Goal: Transaction & Acquisition: Purchase product/service

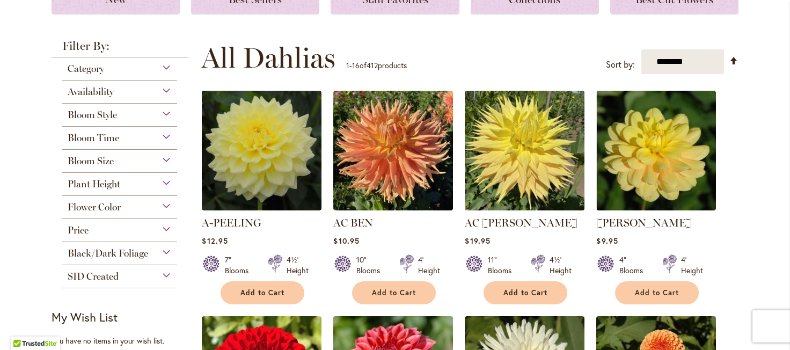
scroll to position [189, 0]
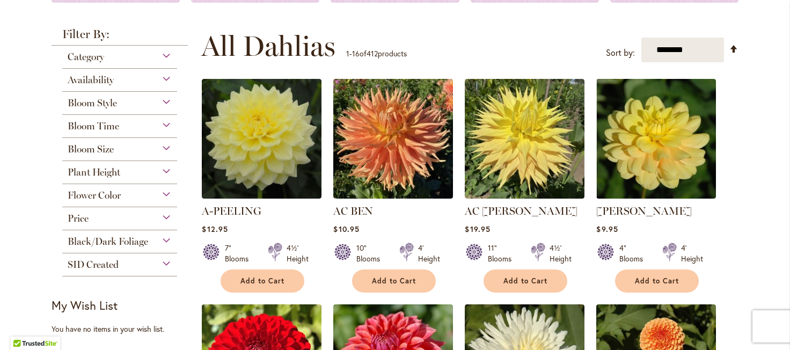
click at [168, 57] on div "Category" at bounding box center [119, 54] width 115 height 17
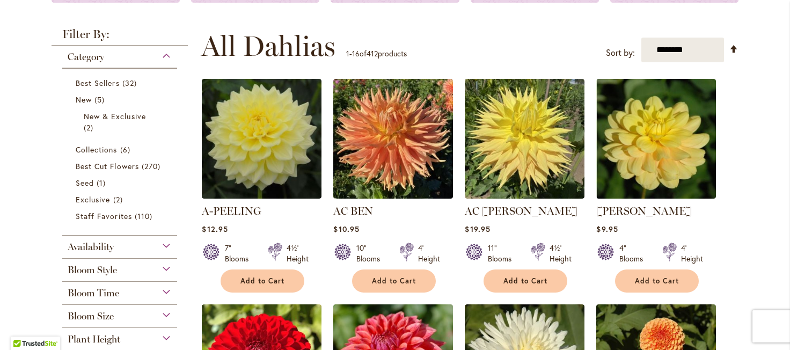
click at [168, 57] on div "Category" at bounding box center [119, 54] width 115 height 17
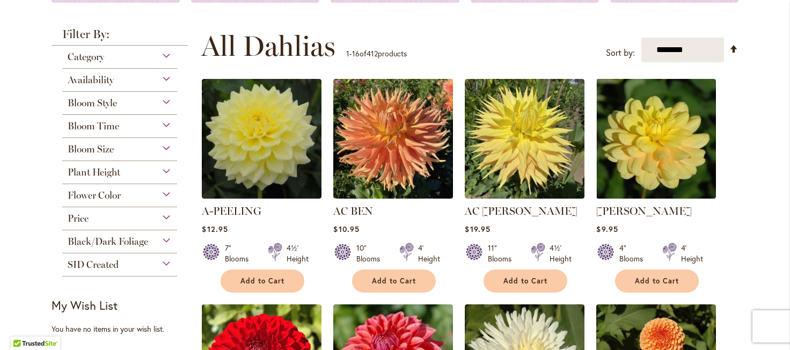
click at [167, 214] on div "Price" at bounding box center [119, 215] width 115 height 17
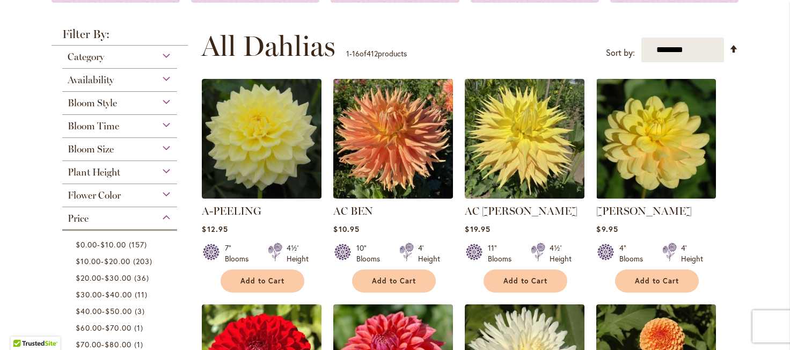
scroll to position [393, 0]
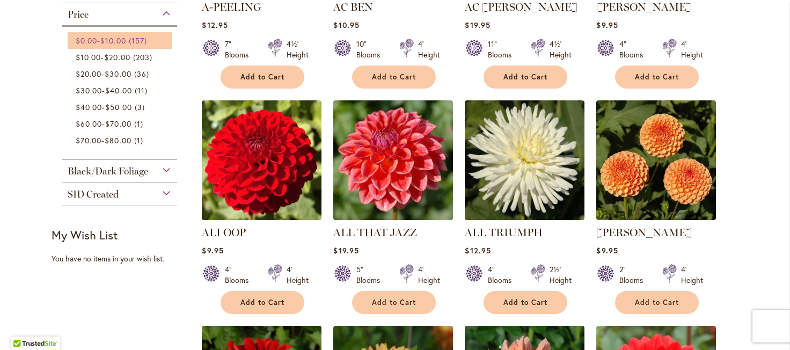
click at [124, 36] on span "$10.00" at bounding box center [112, 40] width 25 height 10
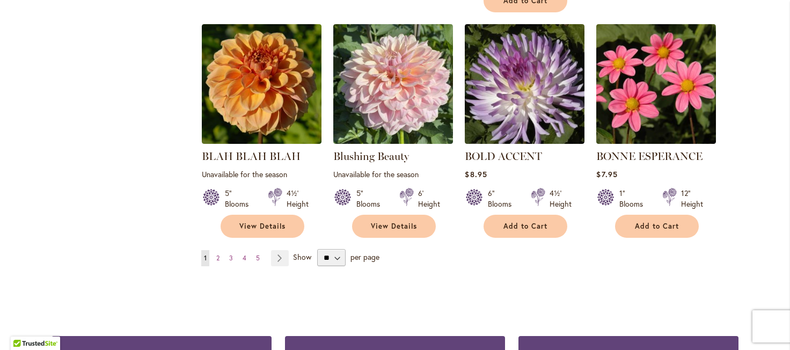
scroll to position [928, 0]
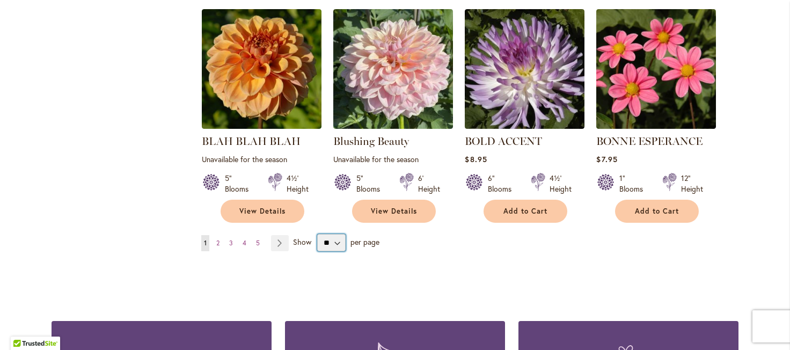
select select "**"
click option "**" at bounding box center [0, 0] width 0 height 0
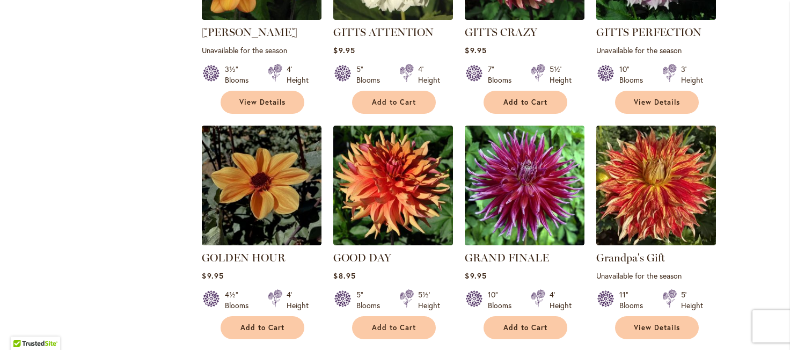
scroll to position [3582, 0]
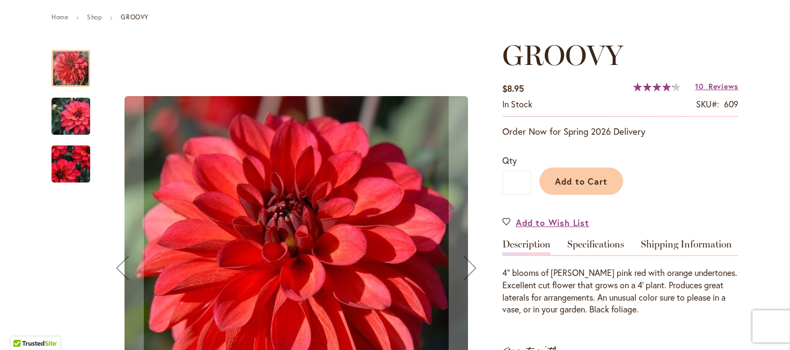
scroll to position [81, 0]
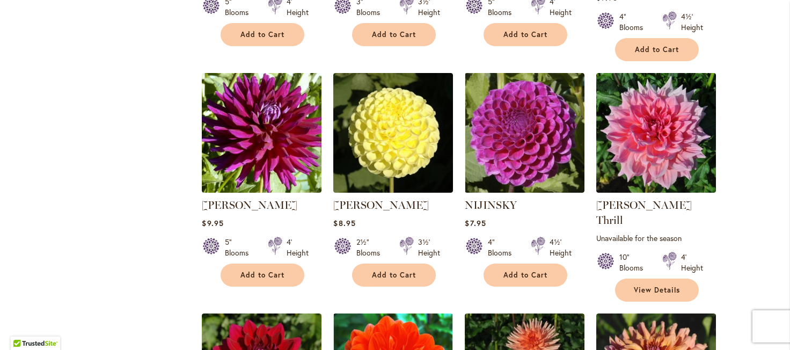
scroll to position [3001, 0]
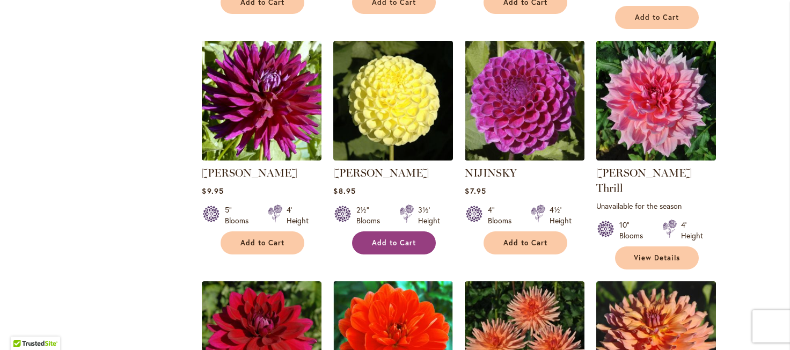
click at [414, 231] on button "Add to Cart" at bounding box center [394, 242] width 84 height 23
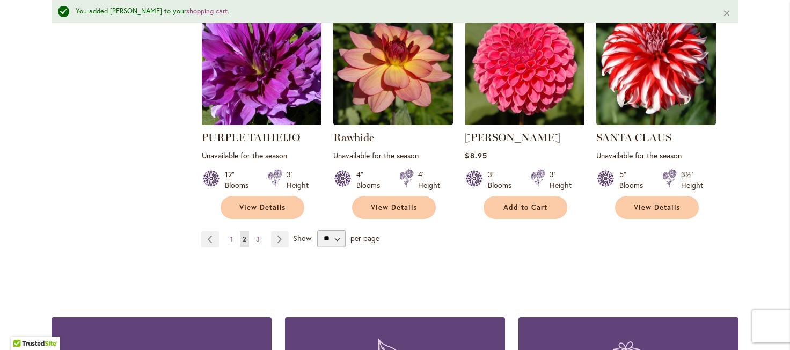
scroll to position [3754, 0]
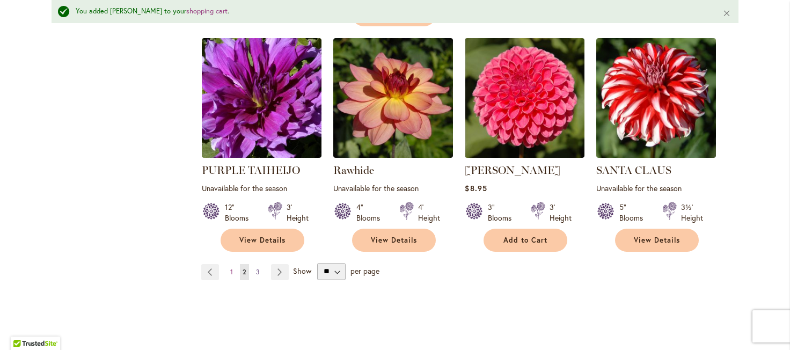
click at [258, 268] on span "3" at bounding box center [258, 272] width 4 height 8
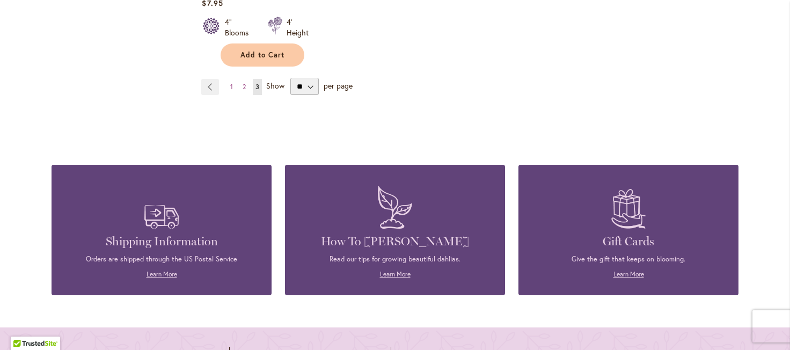
scroll to position [1992, 0]
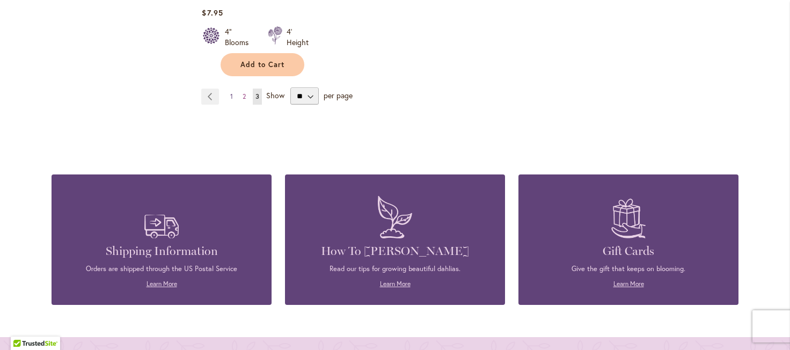
click at [234, 89] on link "Page 1" at bounding box center [232, 97] width 8 height 16
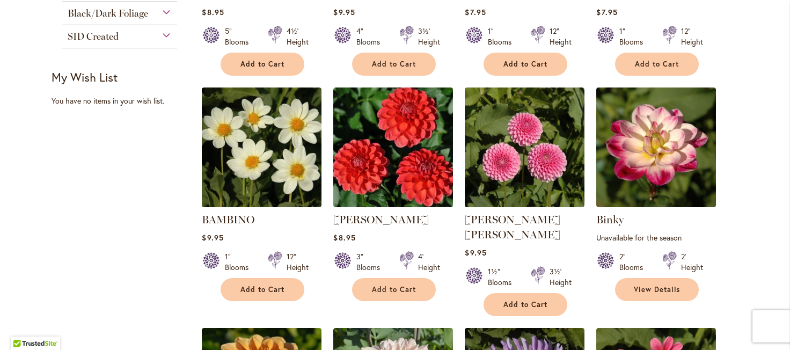
scroll to position [657, 0]
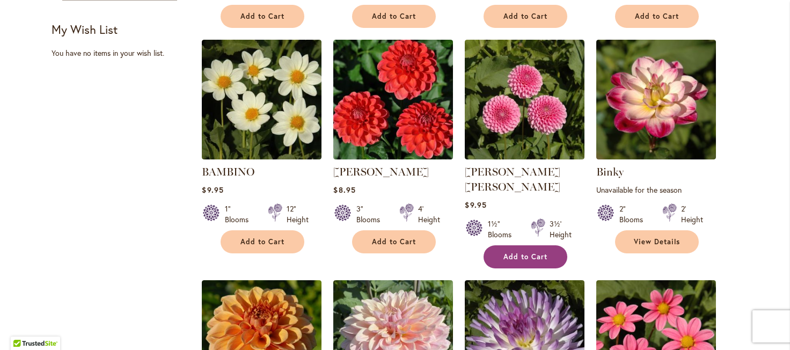
click at [512, 252] on span "Add to Cart" at bounding box center [526, 256] width 44 height 9
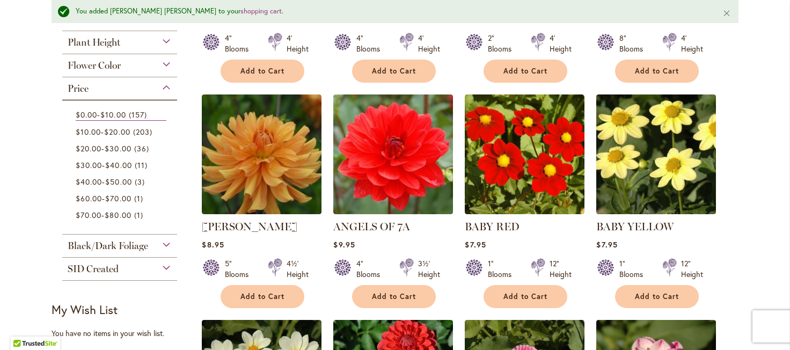
scroll to position [0, 0]
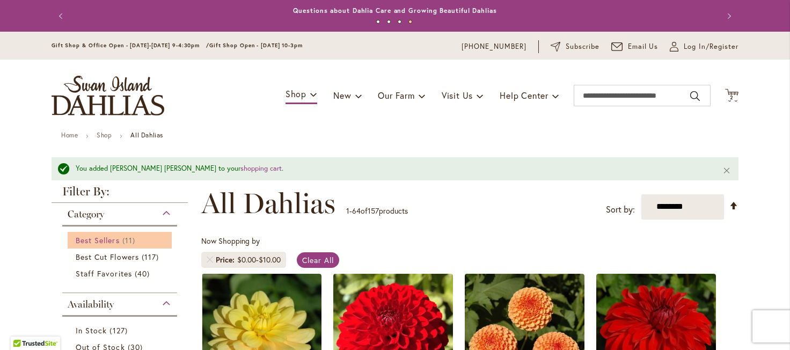
click at [106, 235] on span "Best Sellers" at bounding box center [98, 240] width 44 height 10
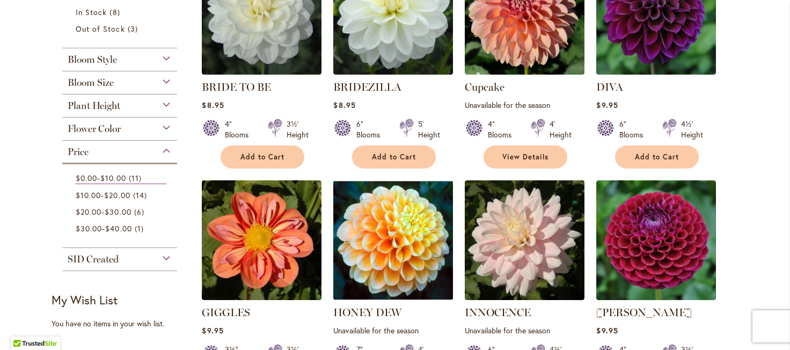
scroll to position [299, 0]
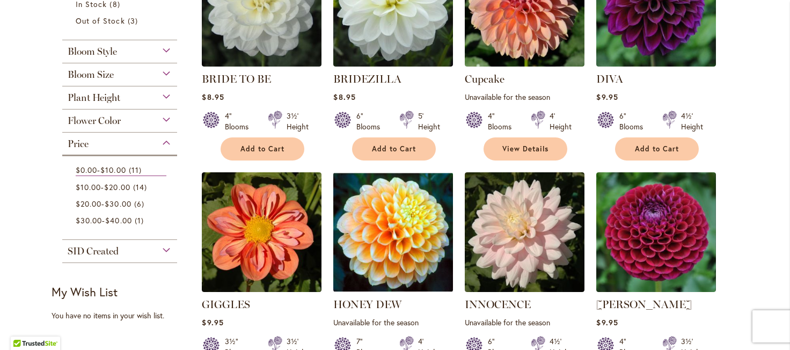
click at [95, 72] on span "Bloom Size" at bounding box center [91, 75] width 46 height 12
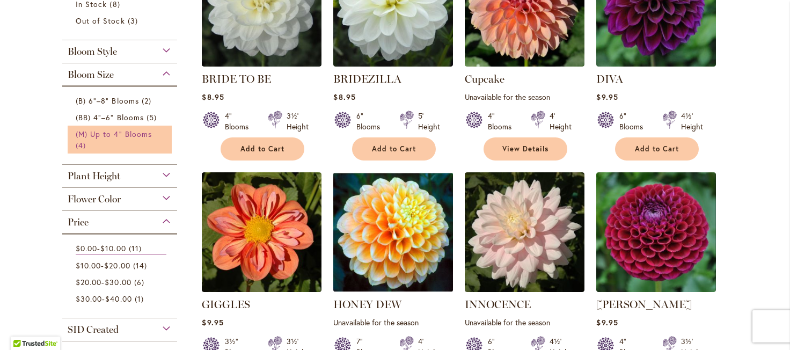
click at [81, 142] on span "4 items" at bounding box center [82, 145] width 13 height 11
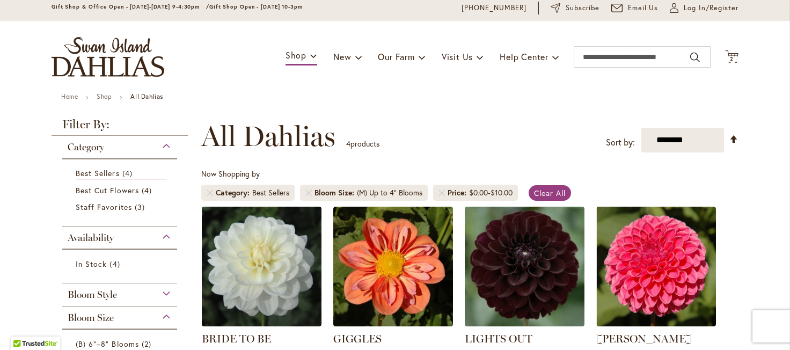
scroll to position [38, 0]
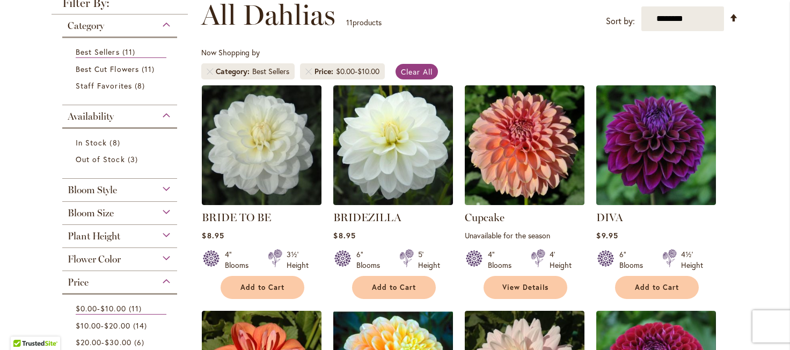
scroll to position [172, 0]
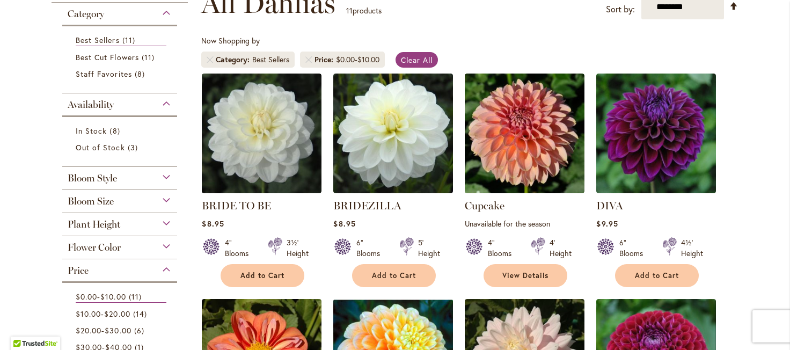
click at [119, 219] on span "Plant Height" at bounding box center [94, 225] width 53 height 12
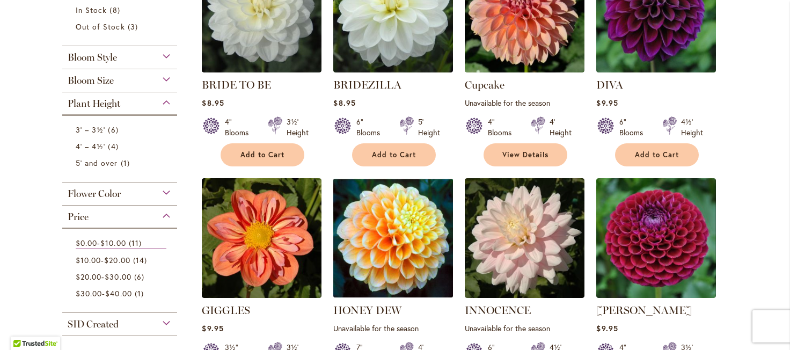
scroll to position [304, 0]
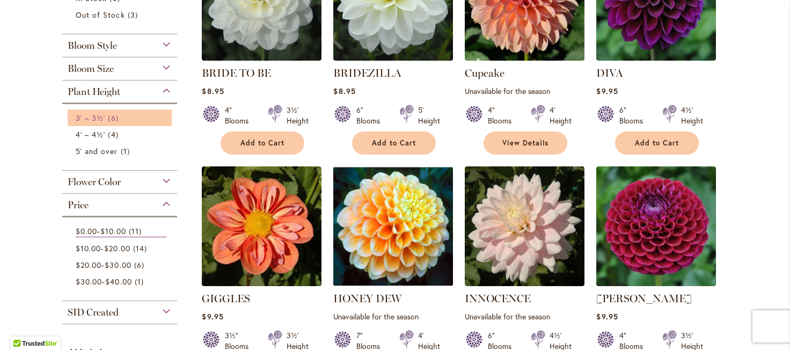
click at [97, 114] on span "3' – 3½'" at bounding box center [91, 118] width 30 height 10
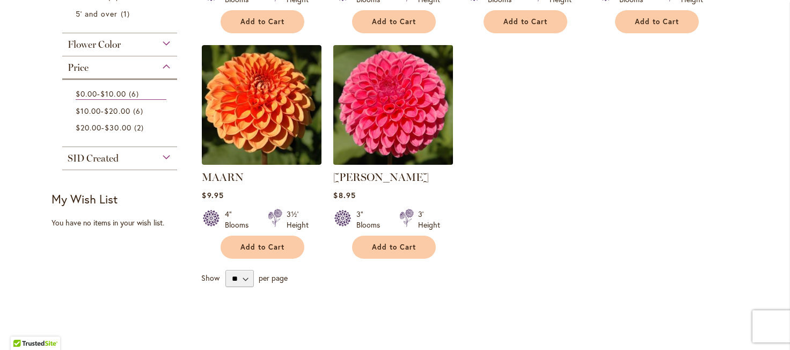
scroll to position [429, 0]
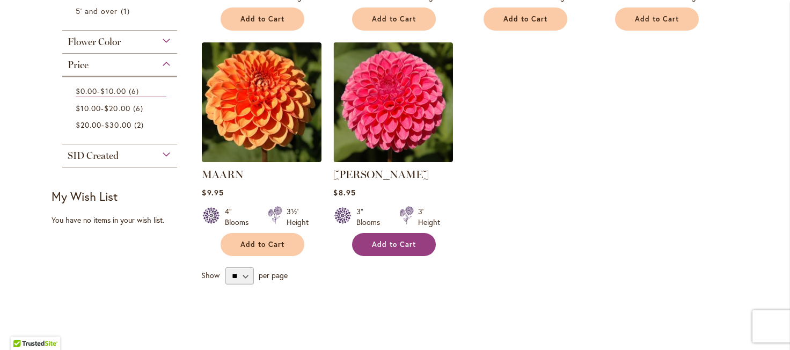
click at [372, 242] on button "Add to Cart" at bounding box center [394, 244] width 84 height 23
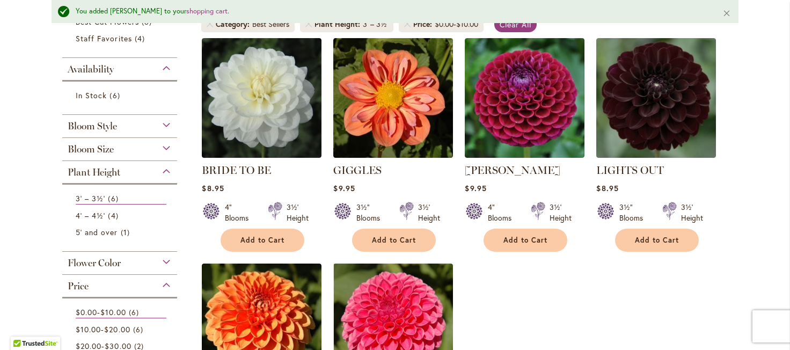
scroll to position [229, 0]
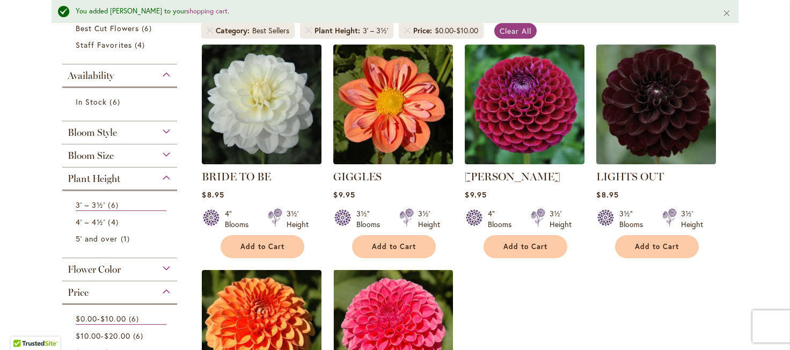
click at [89, 151] on span "Bloom Size" at bounding box center [91, 156] width 46 height 12
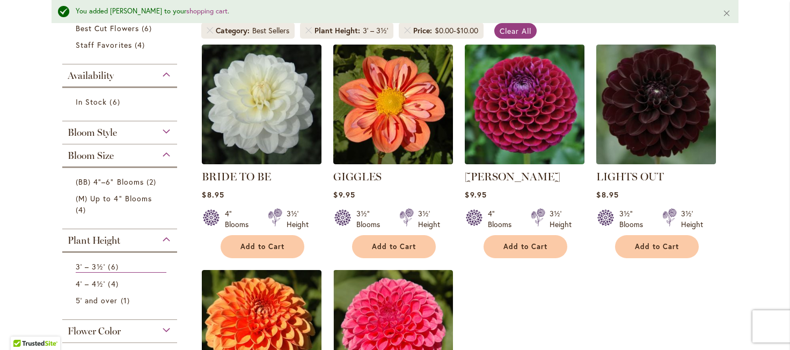
click at [108, 130] on span "Bloom Style" at bounding box center [92, 133] width 49 height 12
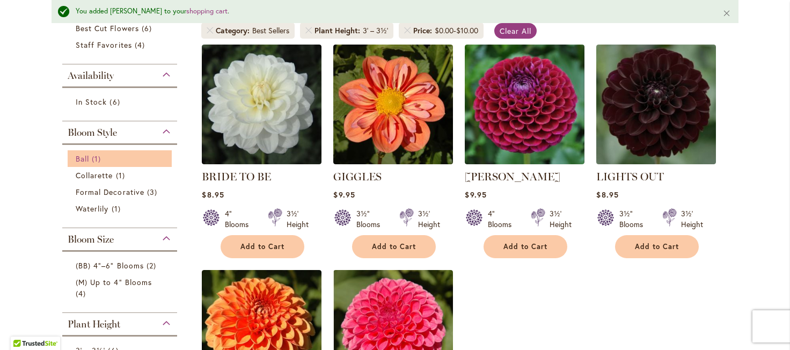
click at [92, 153] on link "Ball 1 item" at bounding box center [121, 158] width 91 height 11
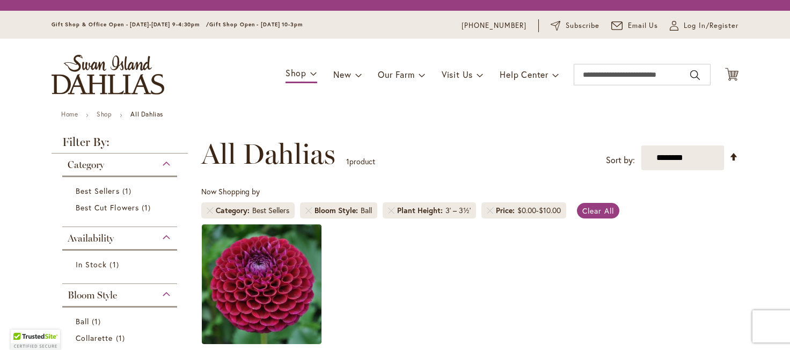
scroll to position [106, 0]
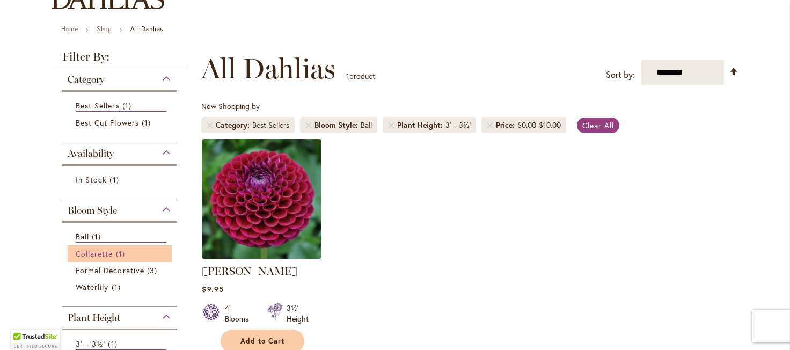
click at [101, 249] on span "Collarette" at bounding box center [95, 254] width 38 height 10
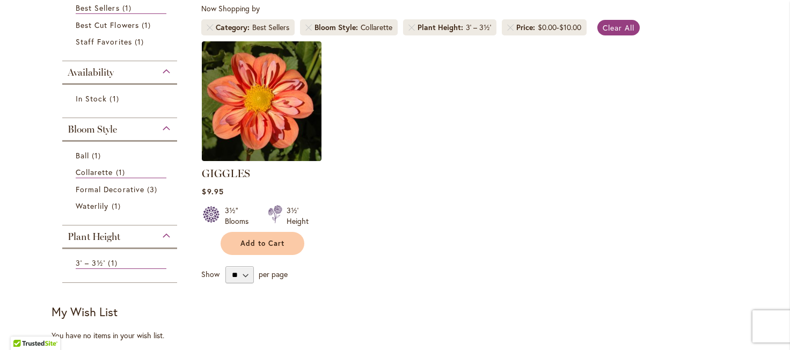
scroll to position [223, 0]
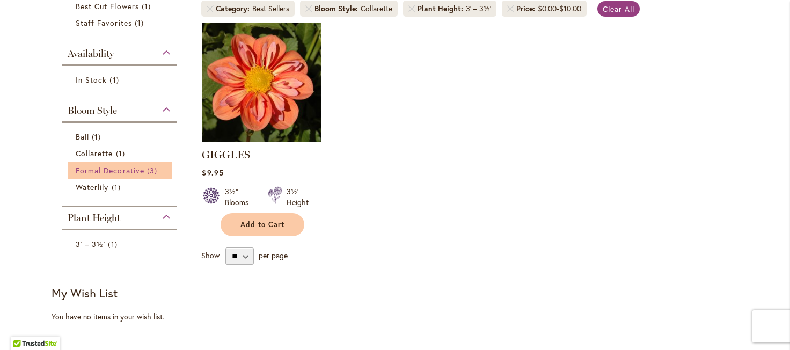
click at [133, 168] on span "Formal Decorative" at bounding box center [110, 170] width 69 height 10
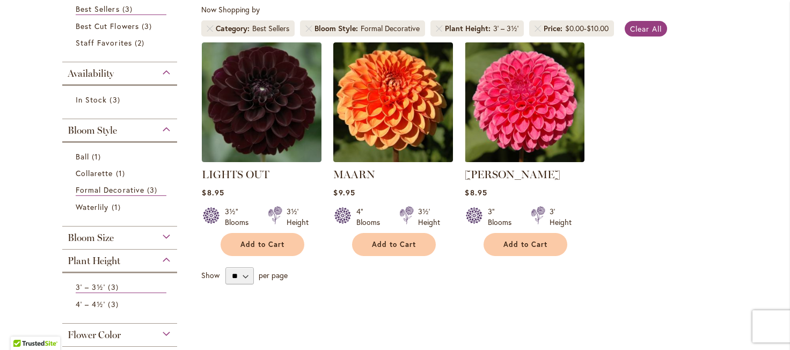
scroll to position [223, 0]
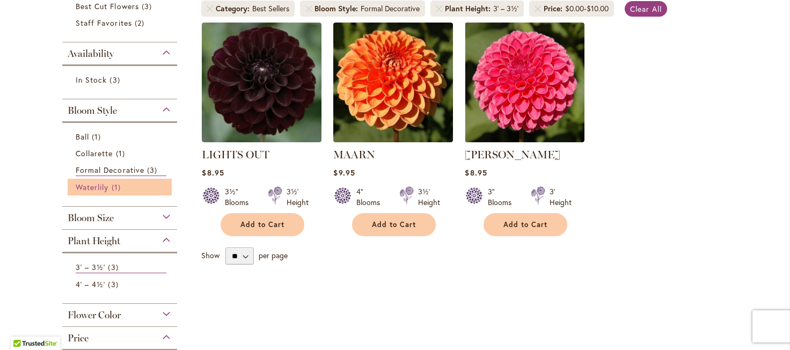
click at [105, 186] on span "Waterlily" at bounding box center [92, 187] width 33 height 10
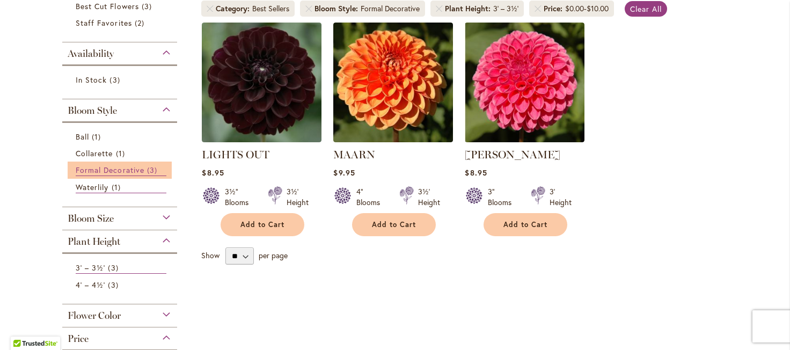
click at [121, 169] on span "Formal Decorative" at bounding box center [110, 170] width 69 height 10
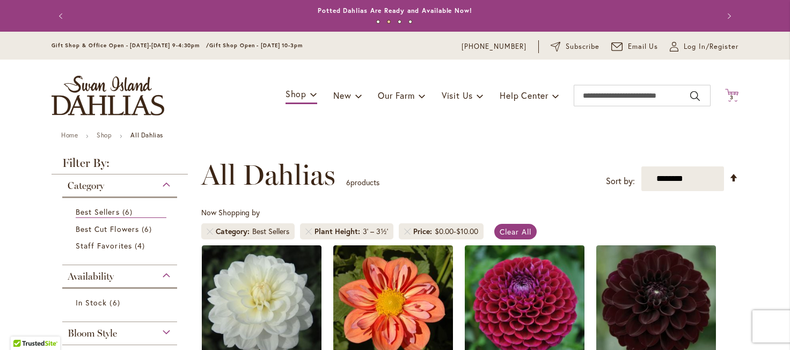
click at [737, 96] on span "3 3 items" at bounding box center [732, 97] width 11 height 5
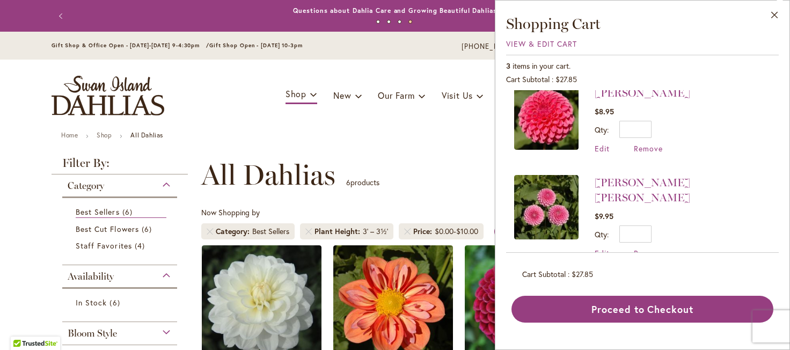
scroll to position [19, 0]
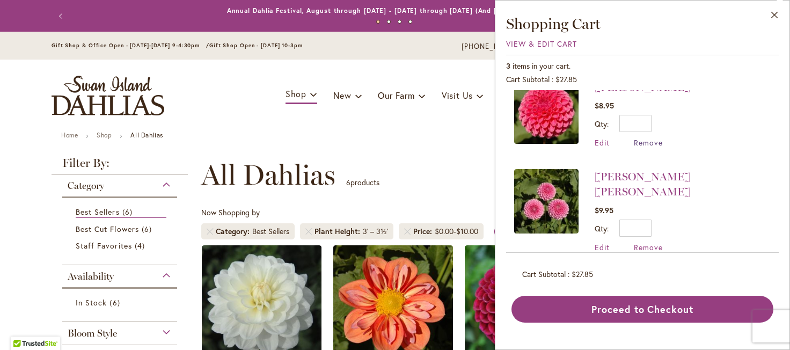
click at [640, 141] on span "Remove" at bounding box center [648, 142] width 29 height 10
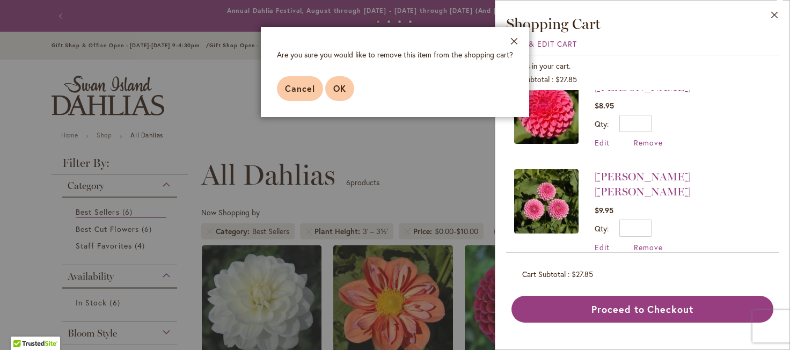
click at [338, 84] on span "OK" at bounding box center [339, 88] width 13 height 11
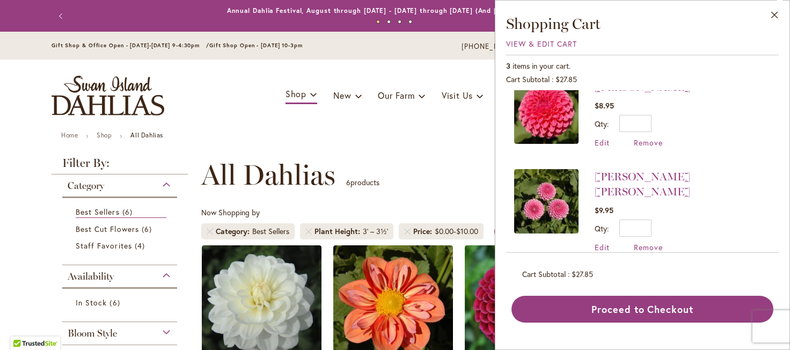
click at [546, 187] on img at bounding box center [546, 201] width 64 height 64
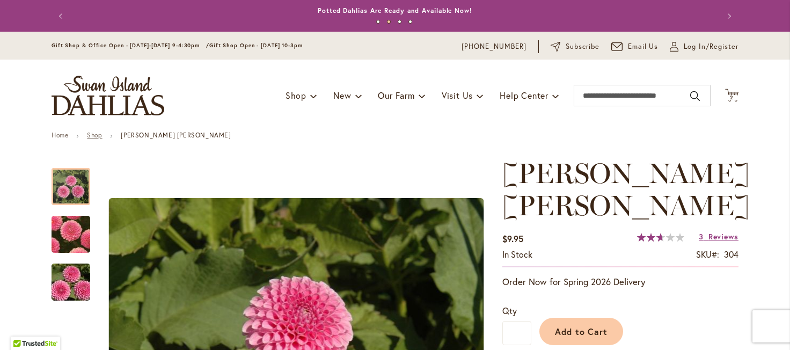
click at [90, 134] on link "Shop" at bounding box center [94, 135] width 15 height 8
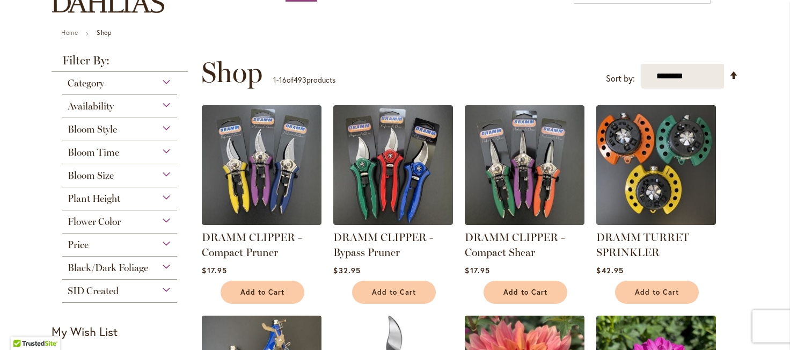
scroll to position [76, 0]
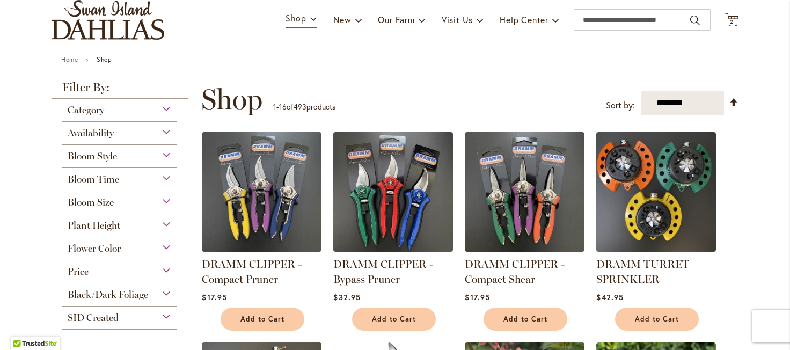
click at [89, 264] on div "Price" at bounding box center [119, 268] width 115 height 17
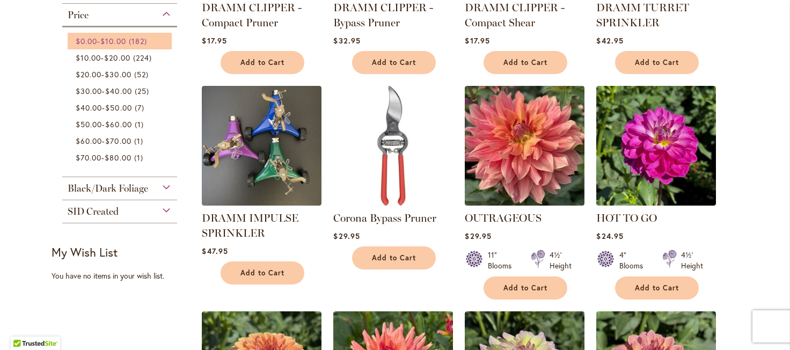
click at [115, 37] on span "$10.00" at bounding box center [112, 41] width 25 height 10
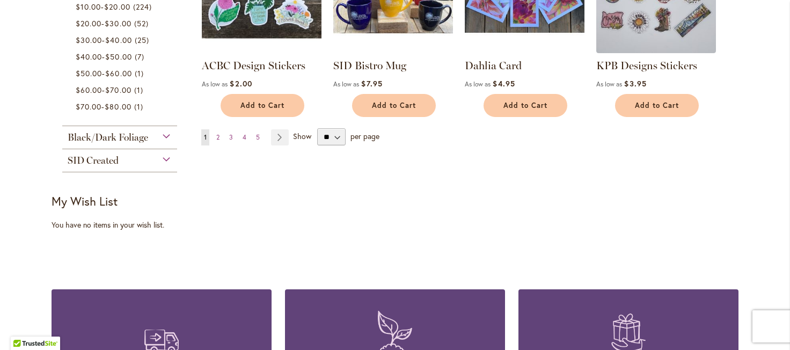
scroll to position [984, 0]
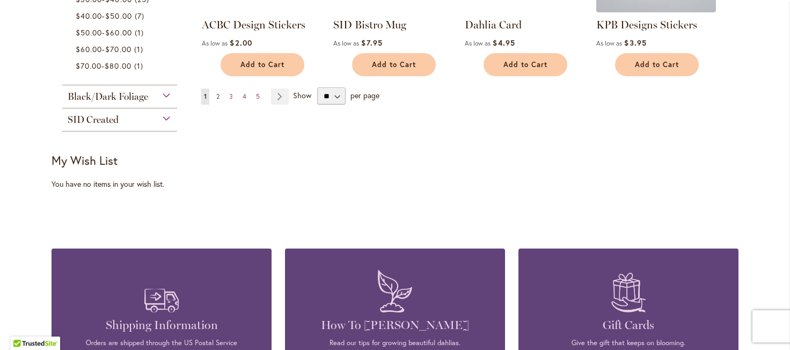
click at [218, 93] on span "2" at bounding box center [217, 96] width 3 height 8
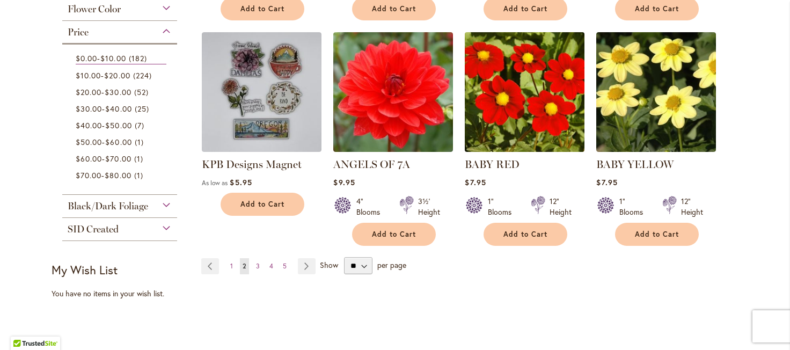
scroll to position [890, 0]
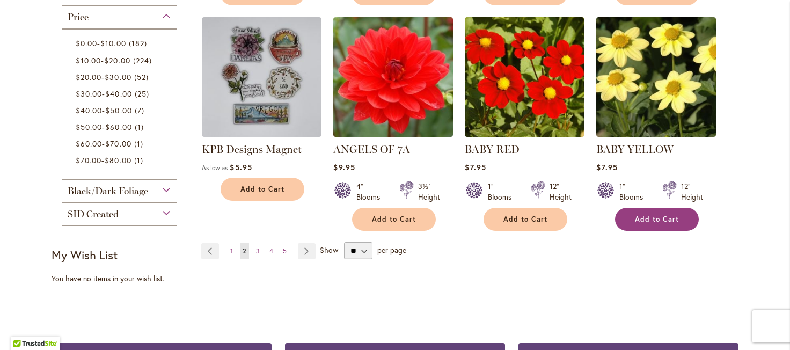
click at [659, 215] on span "Add to Cart" at bounding box center [657, 219] width 44 height 9
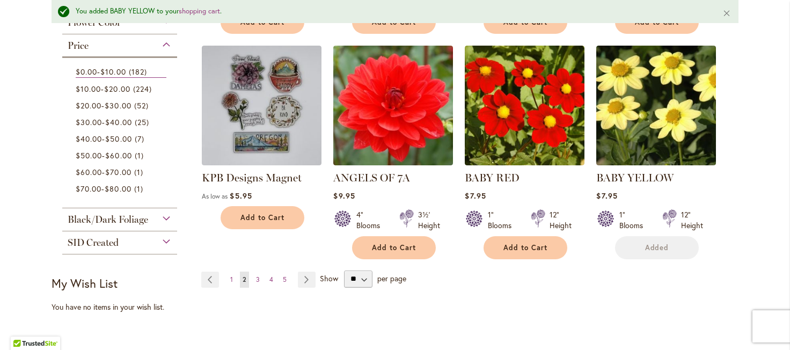
scroll to position [918, 0]
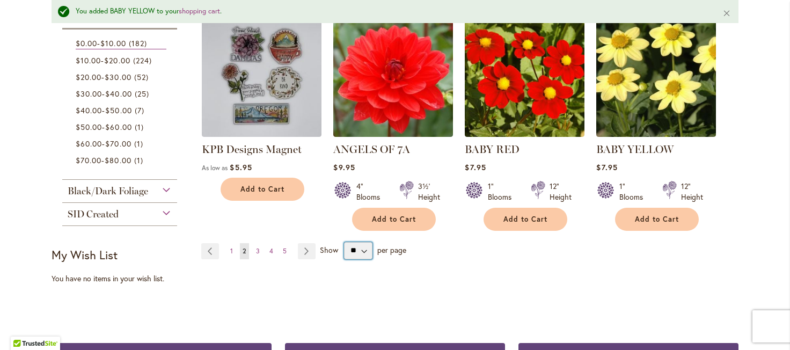
click at [344, 242] on select "** ** ** **" at bounding box center [358, 250] width 28 height 17
select select "**"
click option "**" at bounding box center [0, 0] width 0 height 0
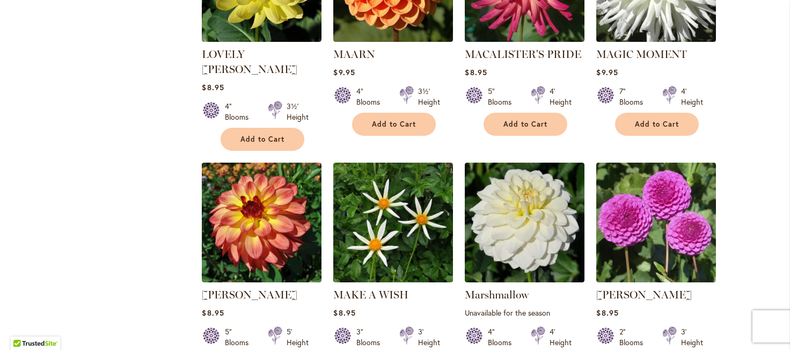
scroll to position [3651, 0]
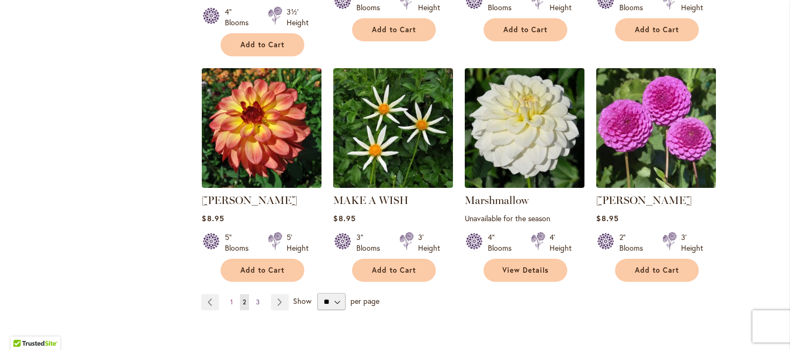
click at [260, 294] on link "Page 3" at bounding box center [257, 302] width 9 height 16
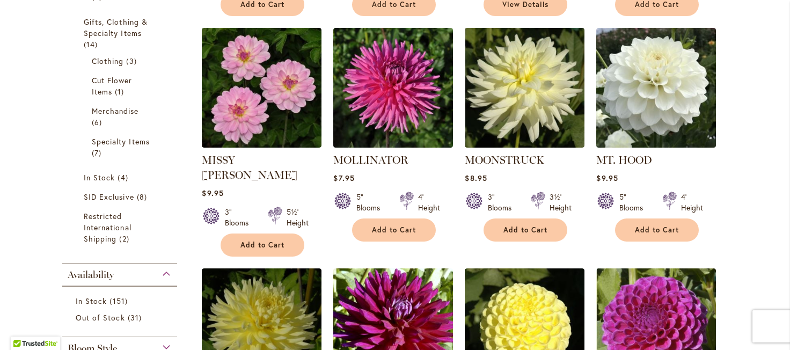
scroll to position [394, 0]
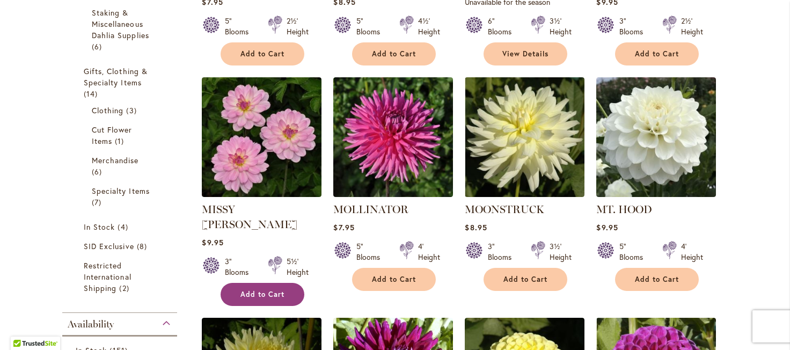
click at [266, 290] on span "Add to Cart" at bounding box center [263, 294] width 44 height 9
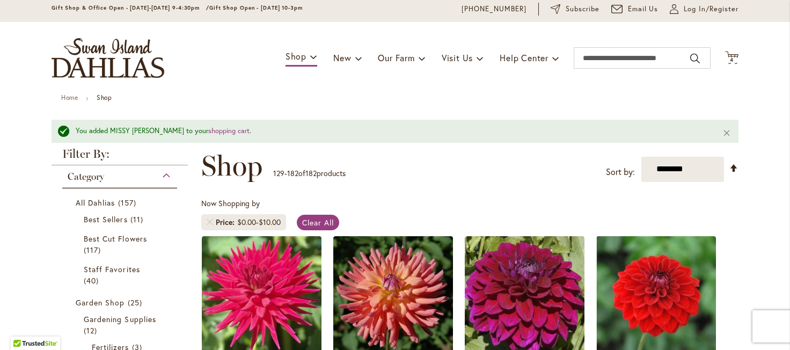
scroll to position [0, 0]
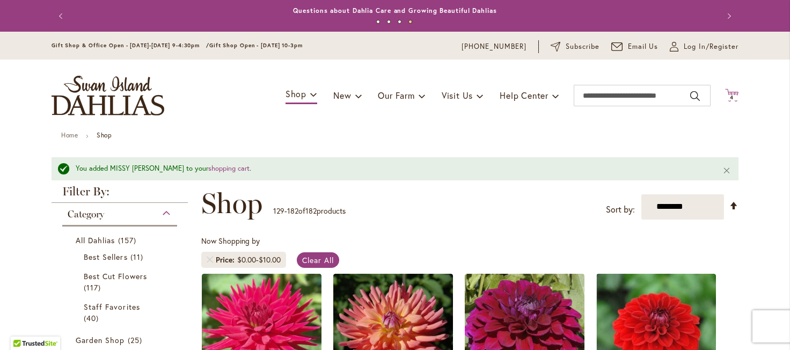
click at [737, 96] on span "4 4 items" at bounding box center [732, 97] width 11 height 5
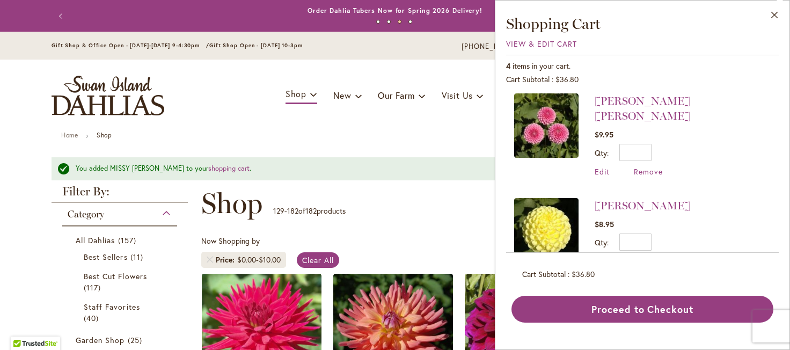
scroll to position [189, 0]
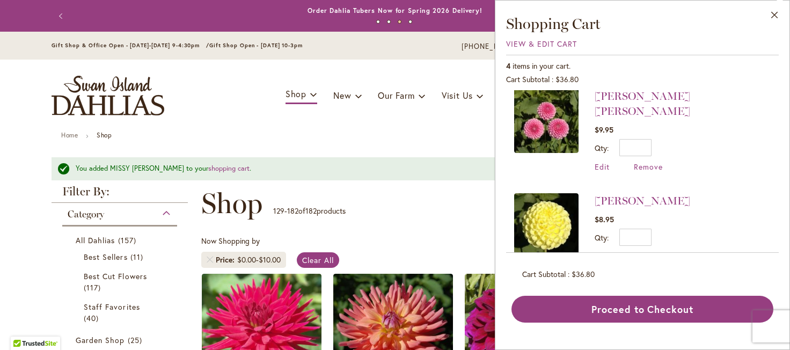
click at [551, 213] on img at bounding box center [546, 225] width 64 height 64
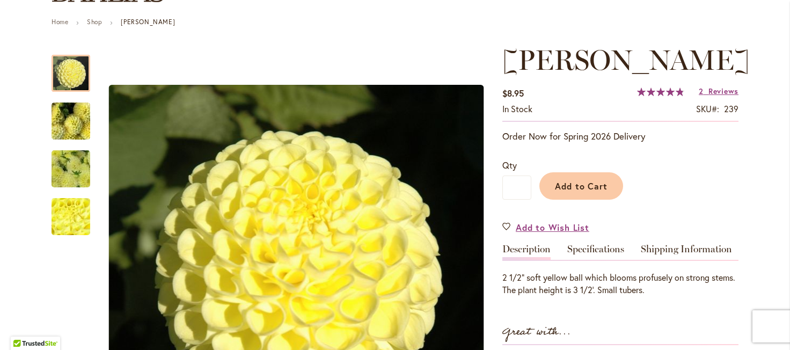
scroll to position [76, 0]
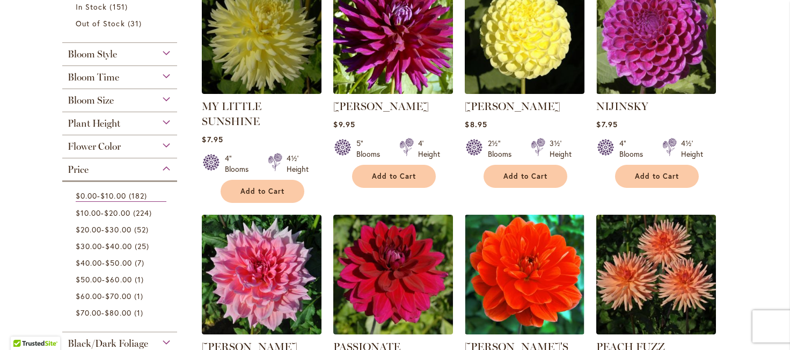
scroll to position [738, 0]
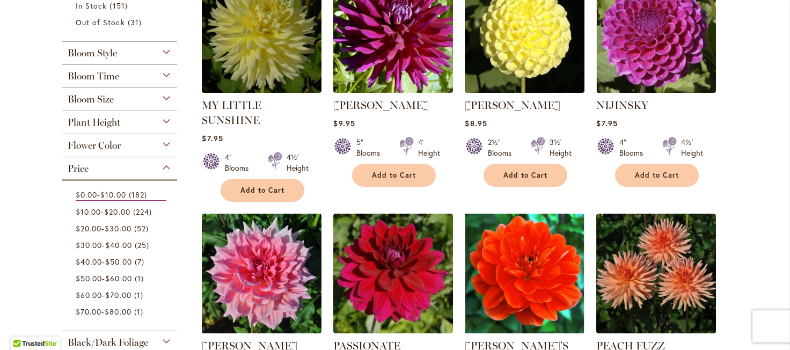
click at [107, 140] on span "Flower Color" at bounding box center [94, 146] width 53 height 12
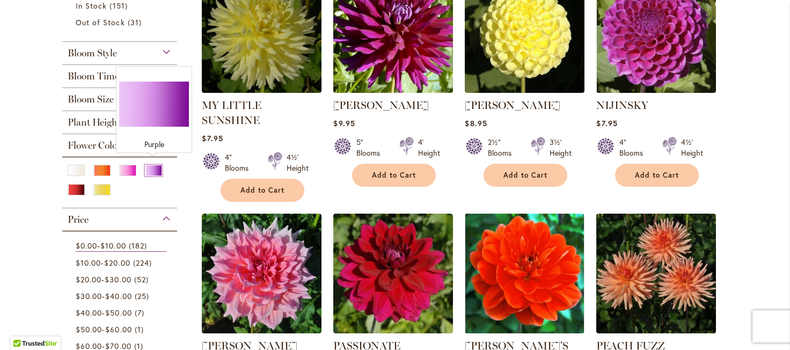
click at [153, 167] on div "Purple" at bounding box center [153, 170] width 17 height 11
click at [151, 166] on div "Purple" at bounding box center [153, 170] width 17 height 11
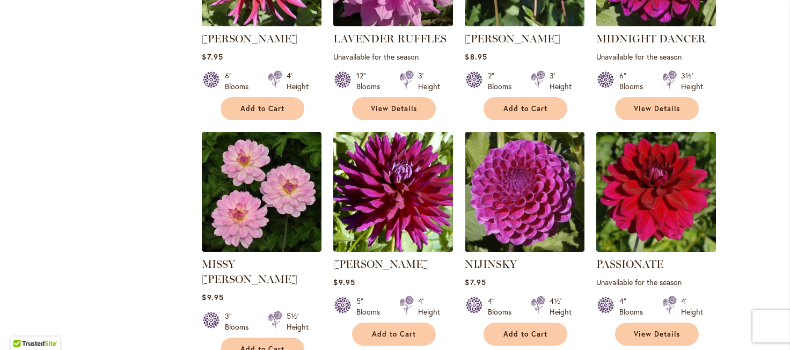
scroll to position [810, 0]
click at [263, 338] on button "Add to Cart" at bounding box center [263, 349] width 84 height 23
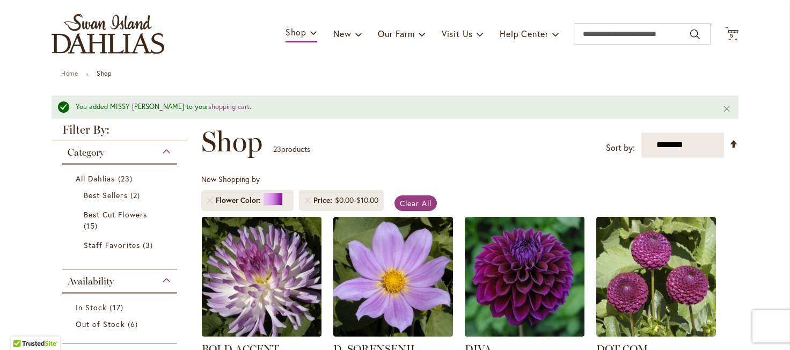
scroll to position [0, 0]
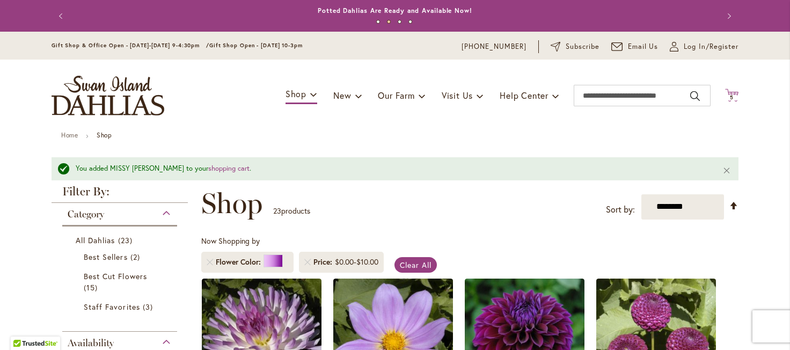
click at [731, 93] on icon "Cart .cls-1 { fill: #231f20; }" at bounding box center [732, 95] width 13 height 13
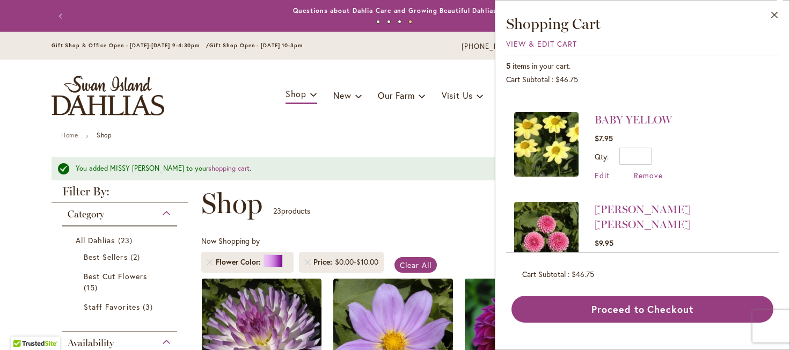
scroll to position [151, 0]
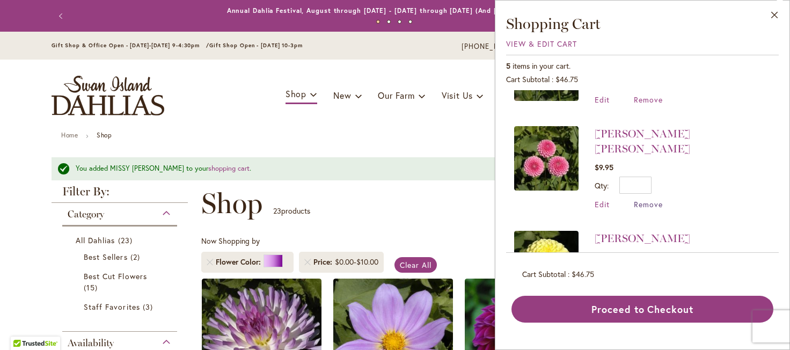
click at [646, 199] on span "Remove" at bounding box center [648, 204] width 29 height 10
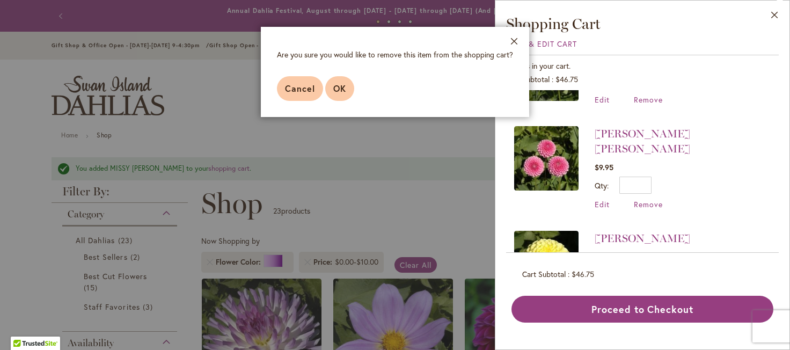
click at [338, 93] on span "OK" at bounding box center [339, 88] width 13 height 11
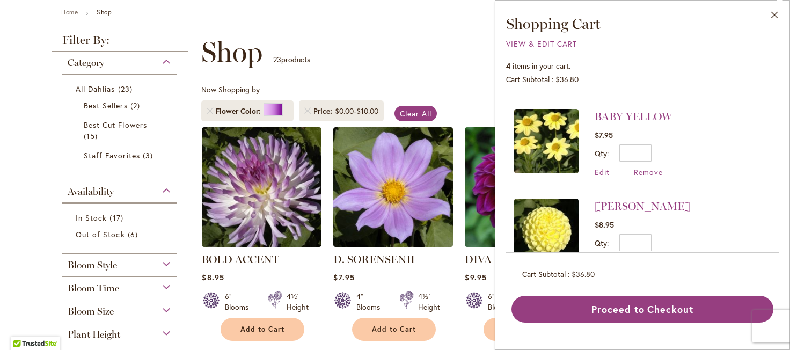
scroll to position [90, 0]
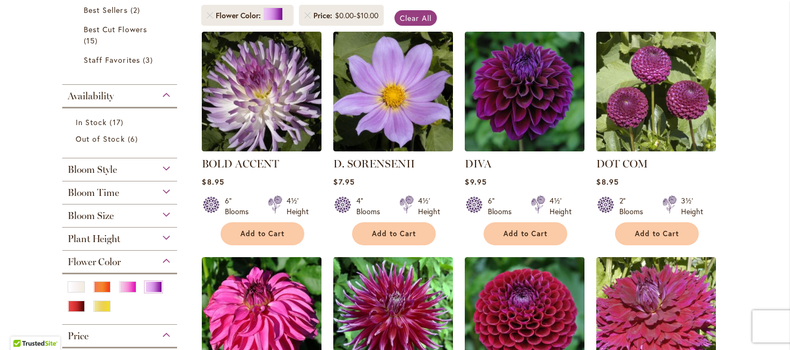
scroll to position [227, 0]
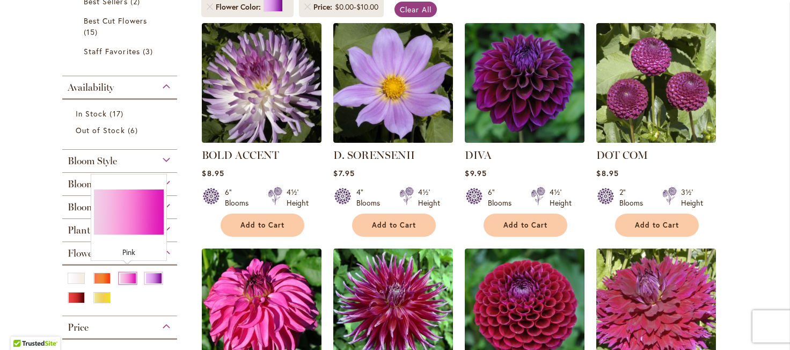
click at [128, 275] on div "Pink" at bounding box center [127, 278] width 17 height 11
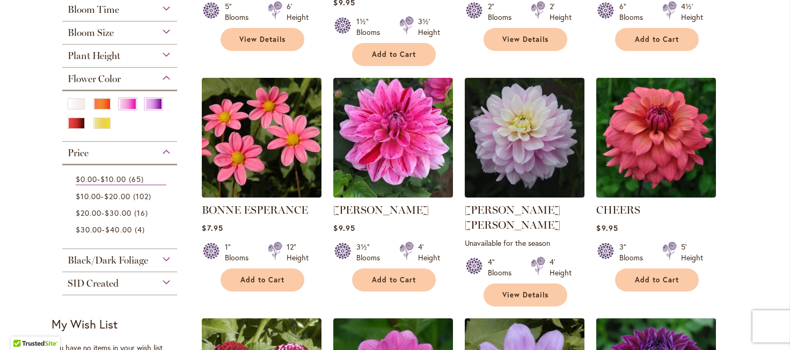
scroll to position [390, 0]
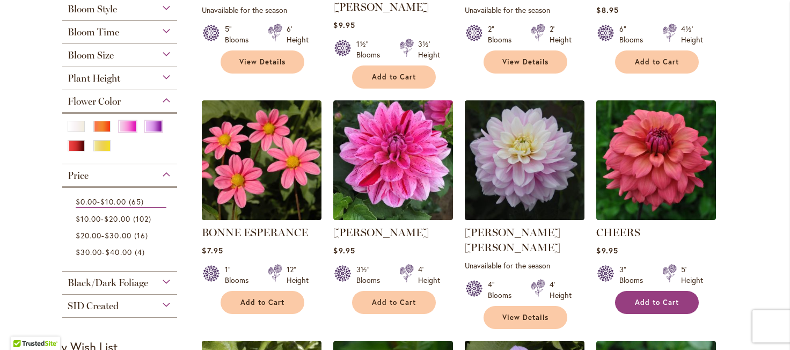
click at [663, 298] on span "Add to Cart" at bounding box center [657, 302] width 44 height 9
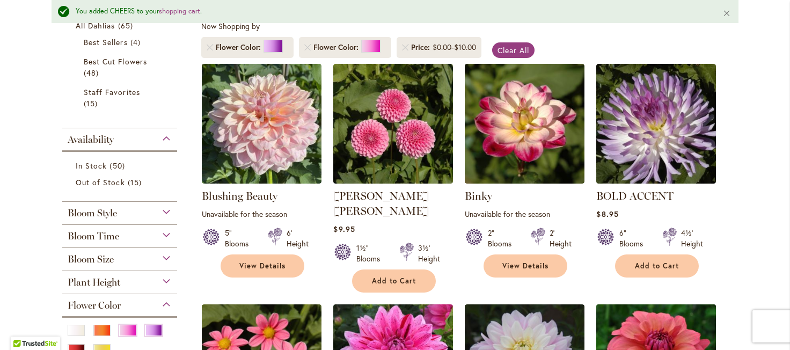
scroll to position [211, 0]
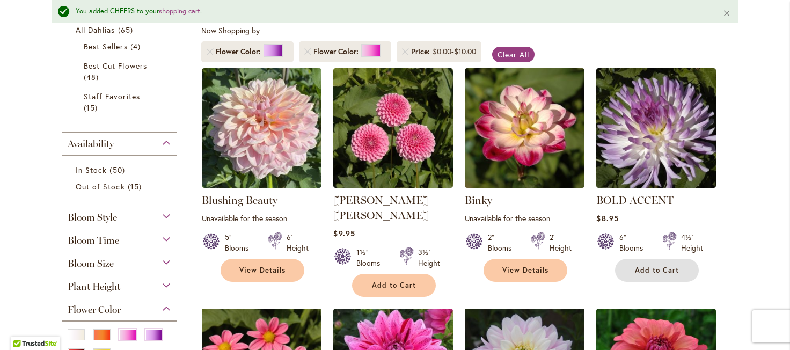
click at [664, 266] on span "Add to Cart" at bounding box center [657, 270] width 44 height 9
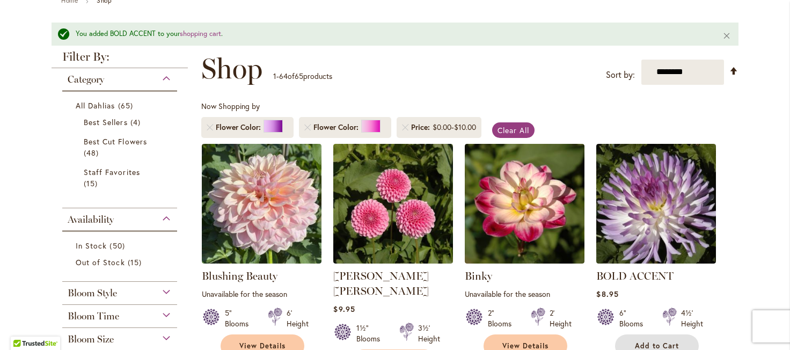
scroll to position [21, 0]
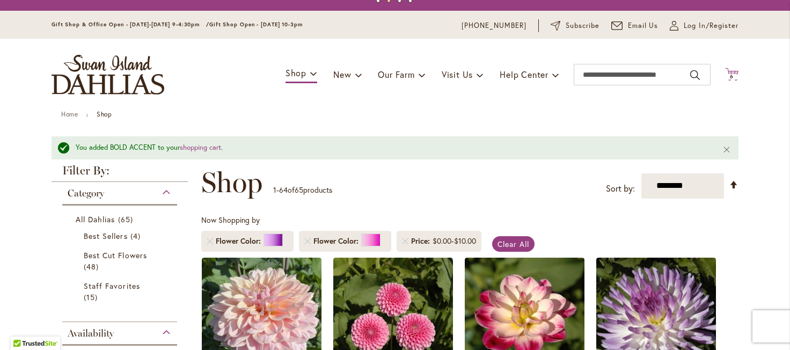
click at [736, 72] on icon "Cart .cls-1 { fill: #231f20; }" at bounding box center [732, 74] width 13 height 13
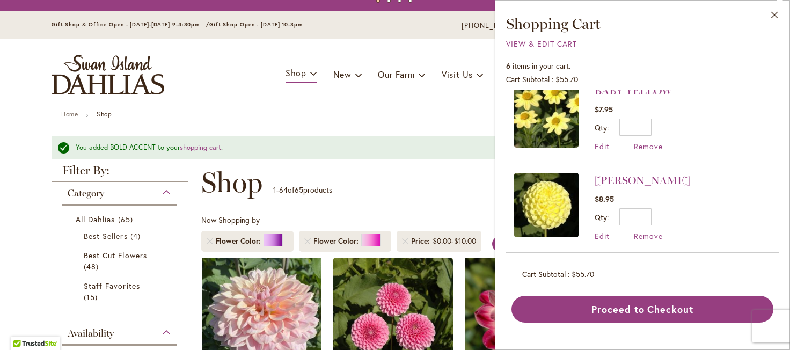
scroll to position [287, 0]
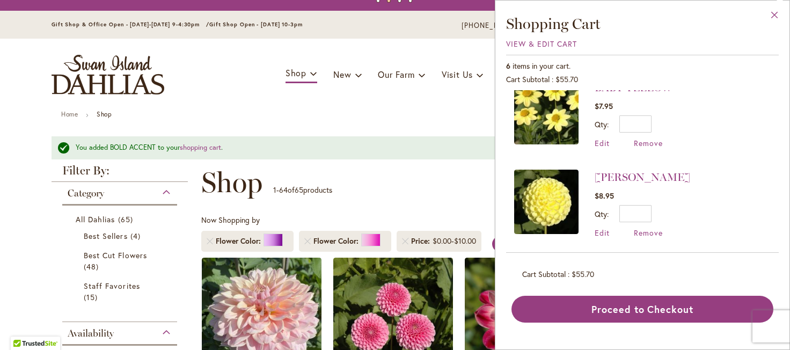
click at [775, 15] on button "Close" at bounding box center [775, 18] width 30 height 34
